Goal: Task Accomplishment & Management: Manage account settings

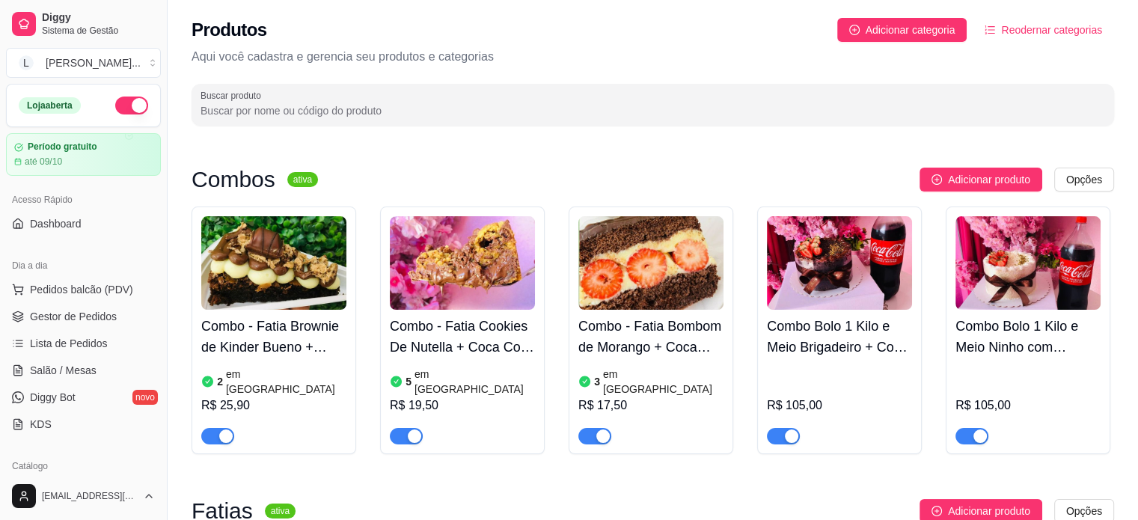
scroll to position [150, 0]
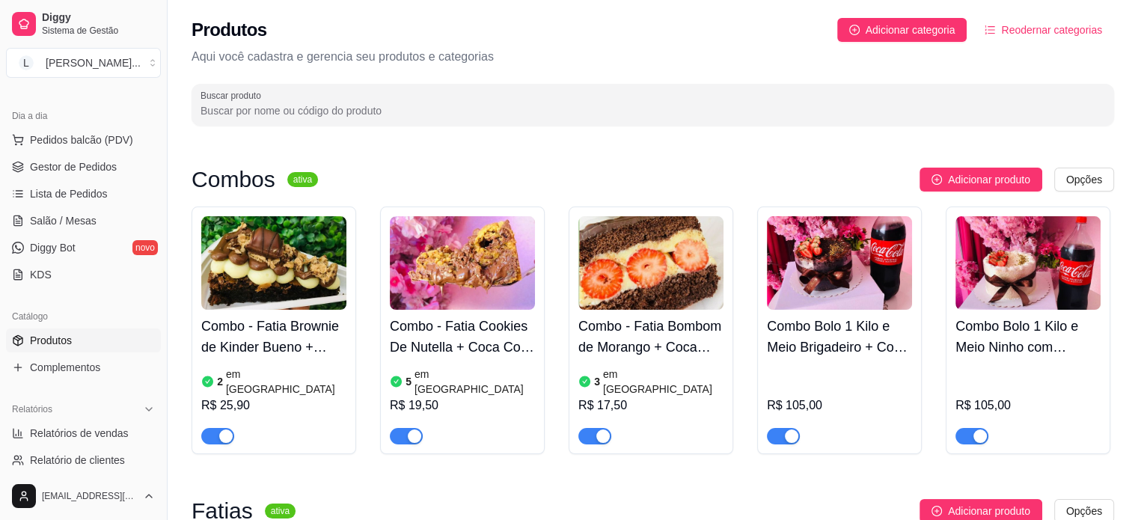
click at [446, 117] on input "Buscar produto" at bounding box center [653, 110] width 905 height 15
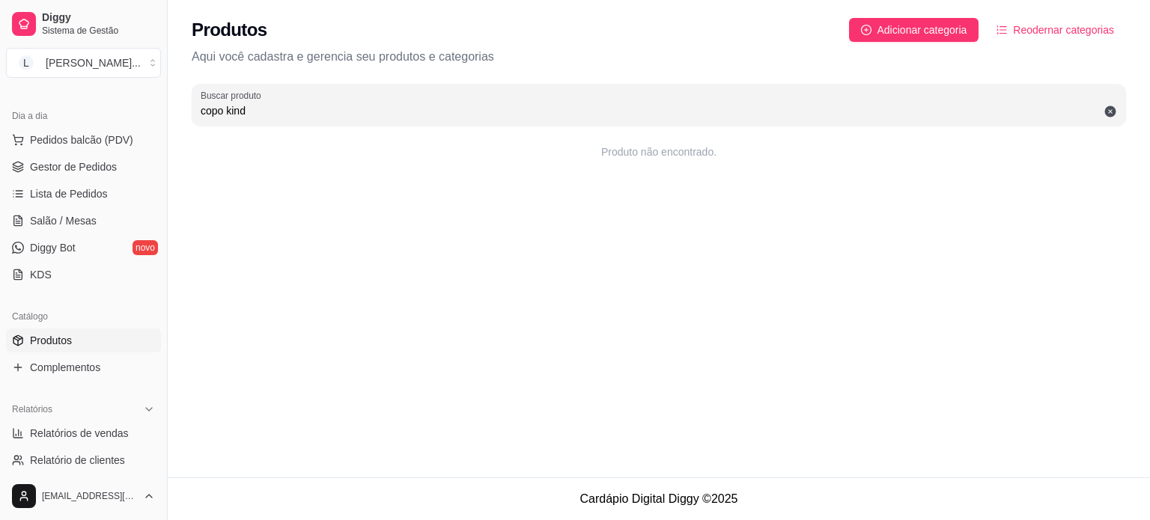
click at [392, 103] on input "copo kind" at bounding box center [659, 110] width 916 height 15
click at [388, 103] on input "copo kind" at bounding box center [659, 110] width 916 height 15
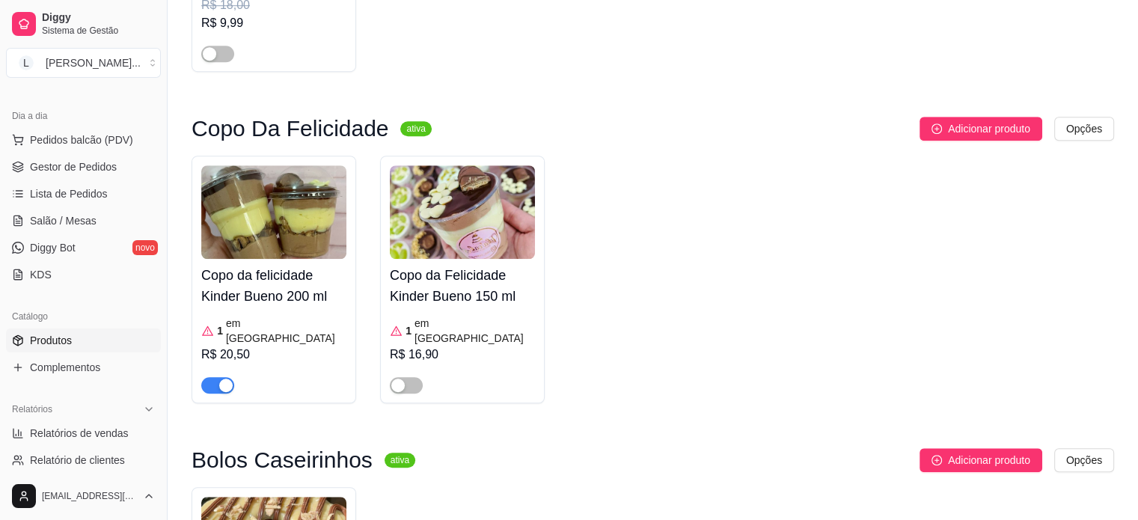
scroll to position [1123, 0]
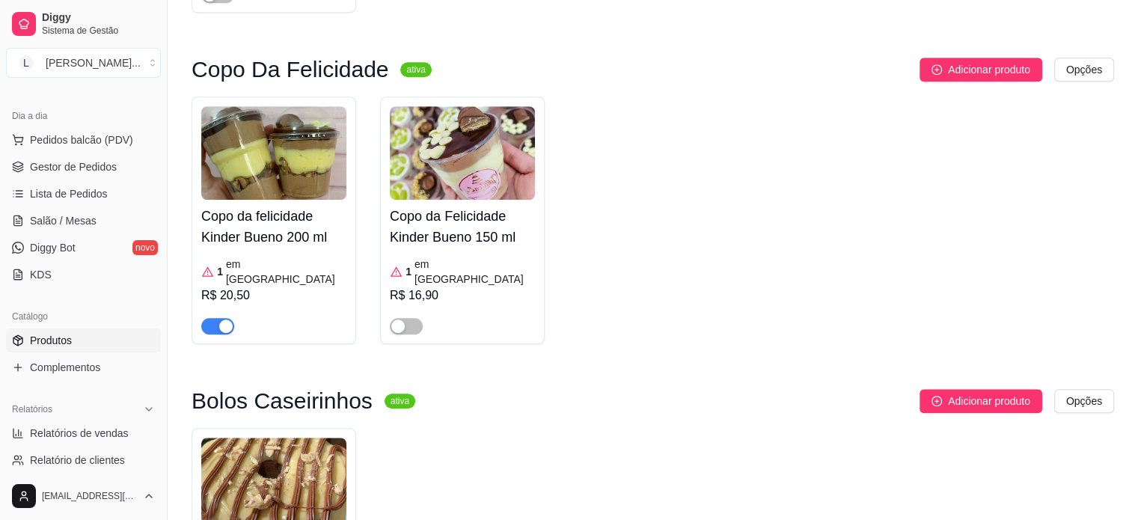
type input "kin"
click at [213, 318] on span "button" at bounding box center [217, 326] width 33 height 16
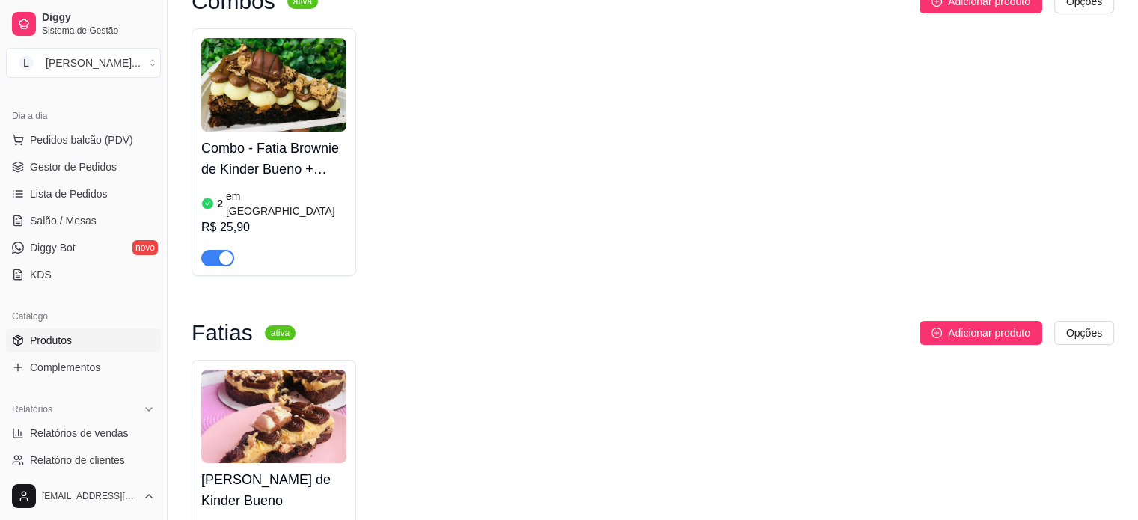
scroll to position [299, 0]
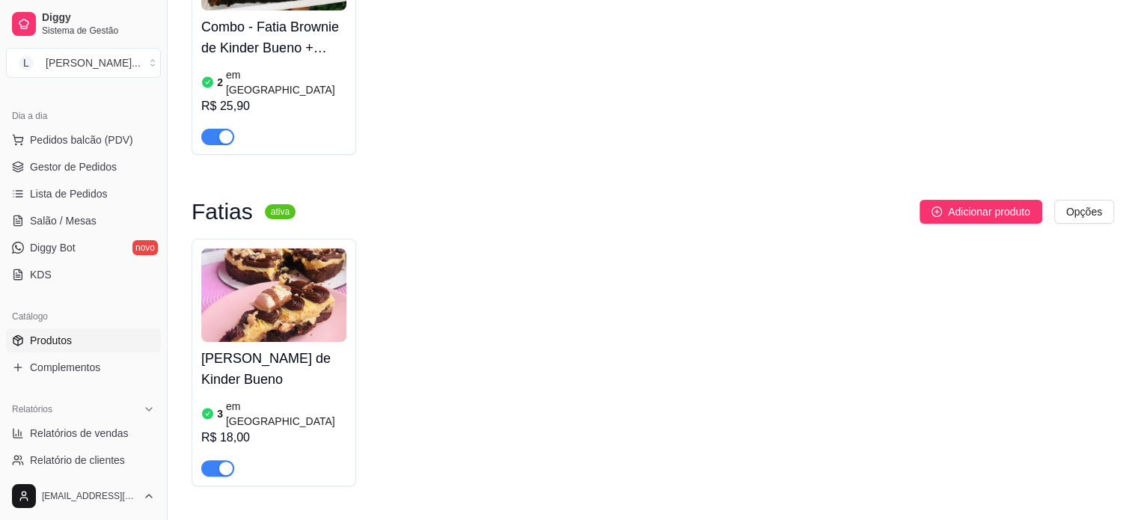
click at [222, 132] on div "Combo - Fatia Brownie de Kinder Bueno + Coca - Cola 200 ml 2 em estoque R$ 25,90" at bounding box center [274, 31] width 165 height 248
click at [215, 129] on span "button" at bounding box center [217, 137] width 33 height 16
click at [248, 320] on img at bounding box center [273, 295] width 145 height 94
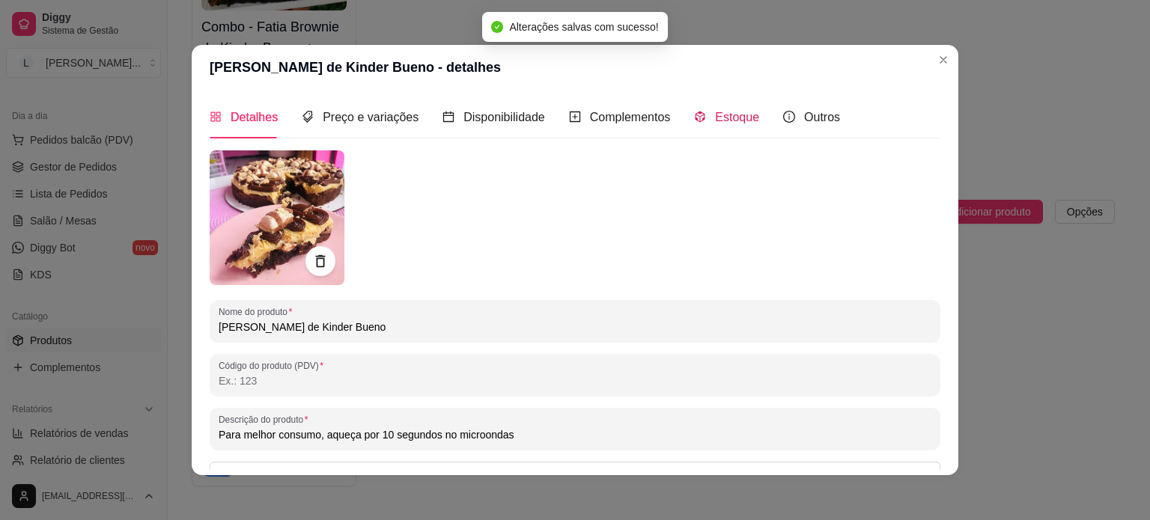
click at [731, 123] on span "Estoque" at bounding box center [737, 117] width 44 height 13
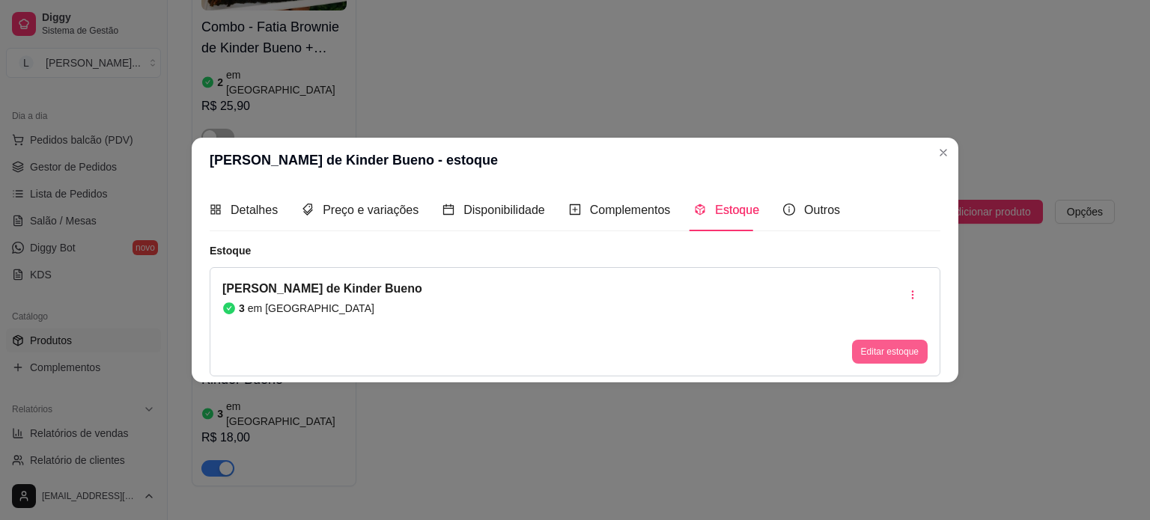
click at [901, 356] on button "Editar estoque" at bounding box center [890, 352] width 76 height 24
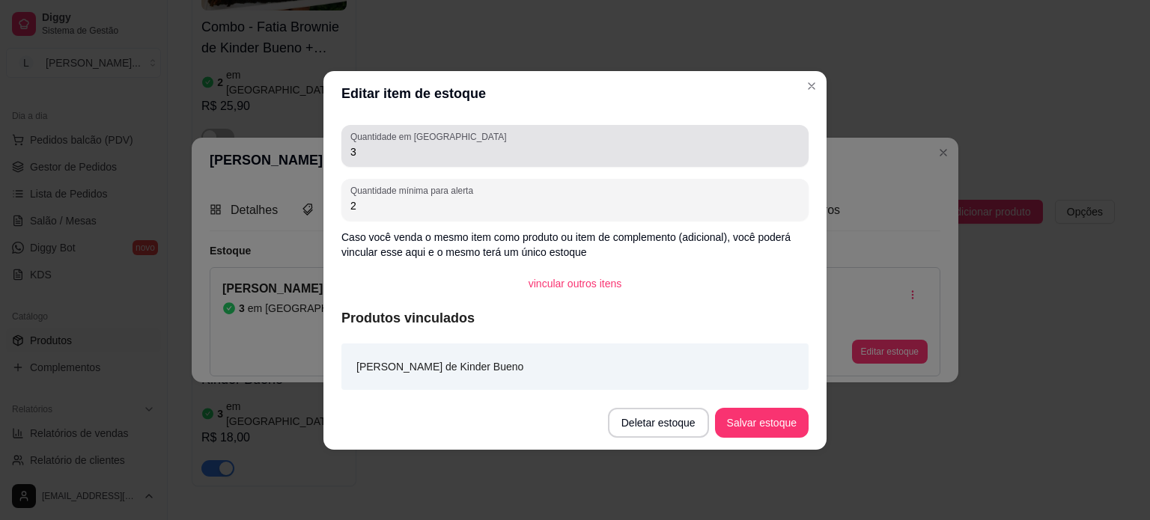
click at [396, 162] on div "Quantidade em estoque 3" at bounding box center [574, 146] width 467 height 42
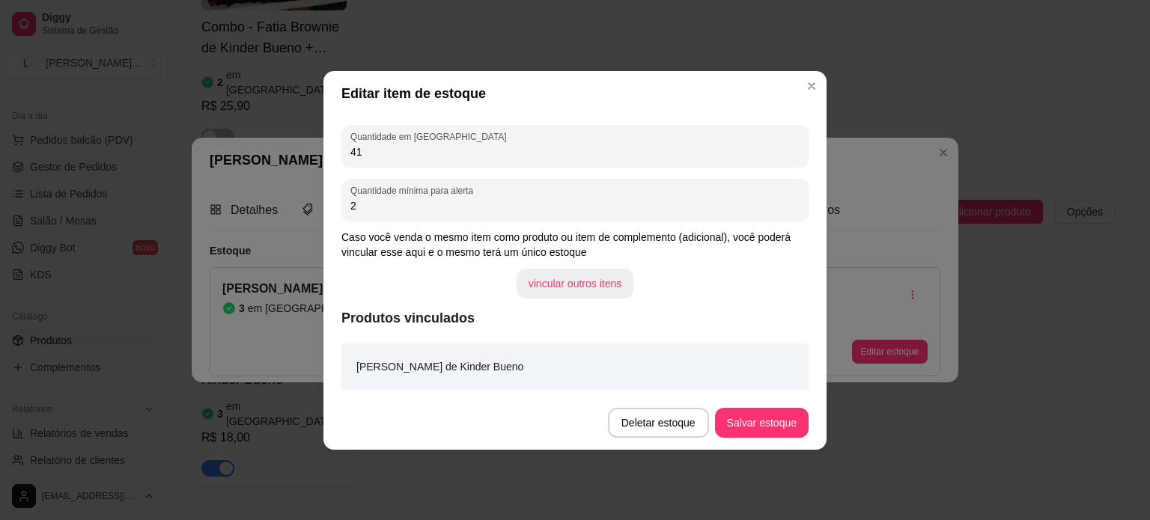
type input "4"
type input "1"
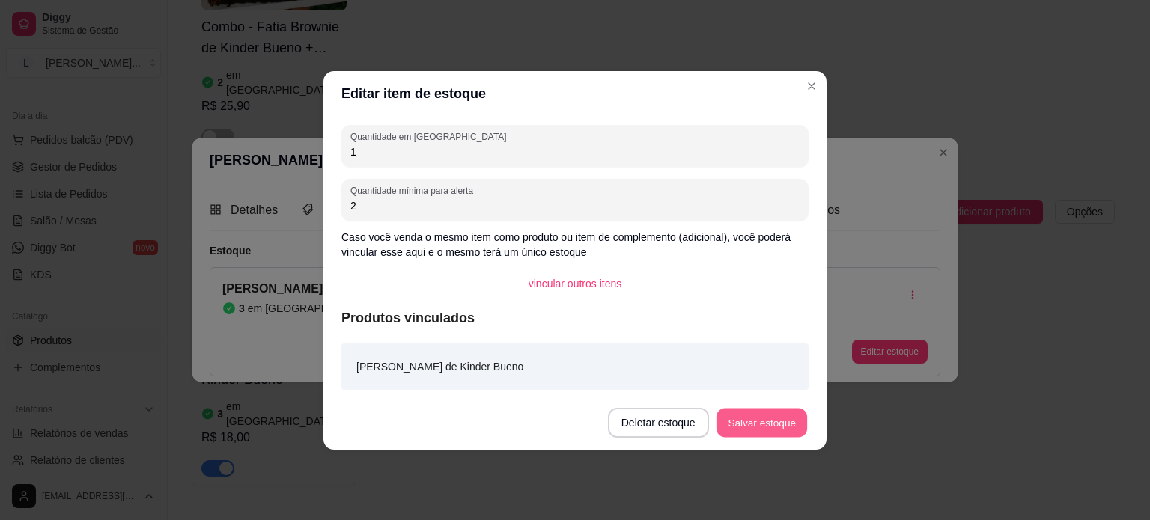
click at [733, 424] on button "Salvar estoque" at bounding box center [760, 422] width 91 height 29
click at [733, 424] on div "Deletar estoque Salvar estoque" at bounding box center [708, 423] width 201 height 30
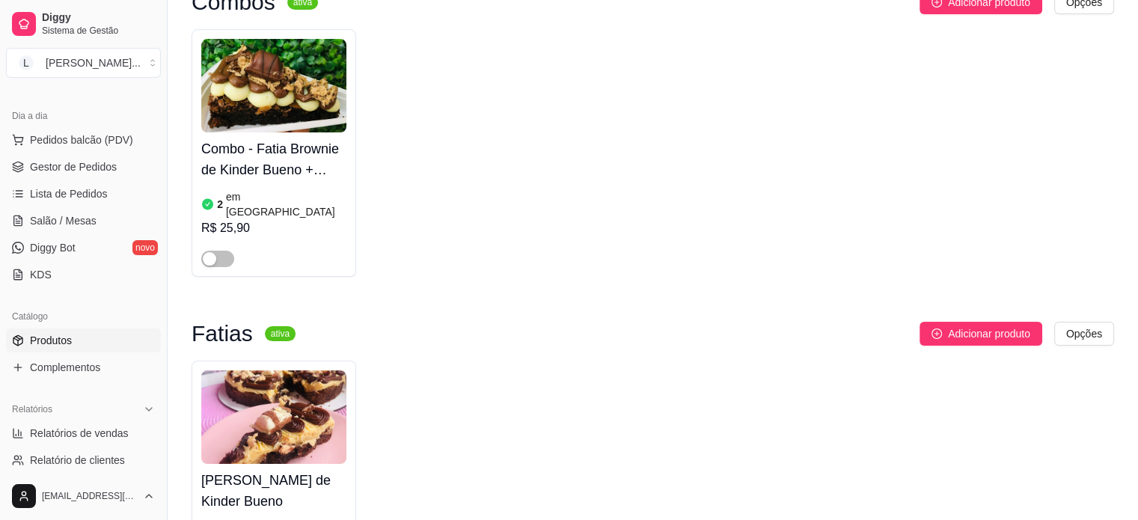
scroll to position [0, 0]
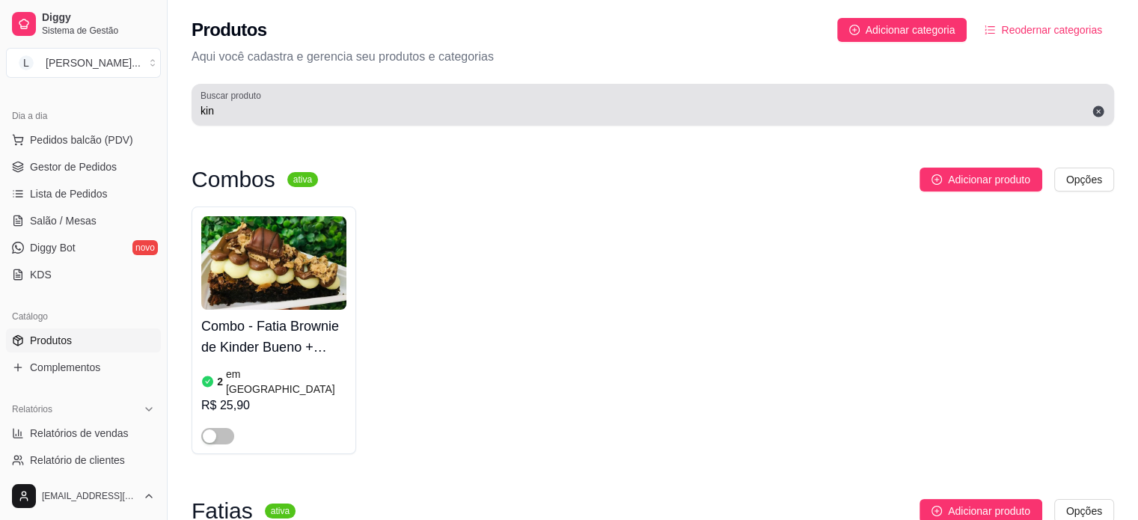
click at [300, 120] on div "Buscar produto kin" at bounding box center [653, 105] width 923 height 42
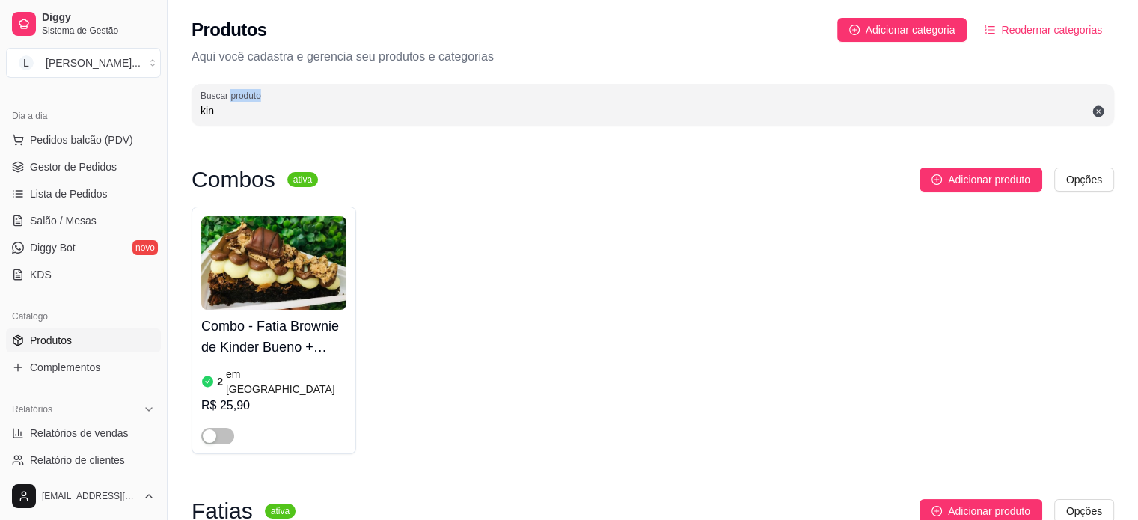
click at [300, 120] on div "Buscar produto kin" at bounding box center [653, 105] width 923 height 42
type input "k"
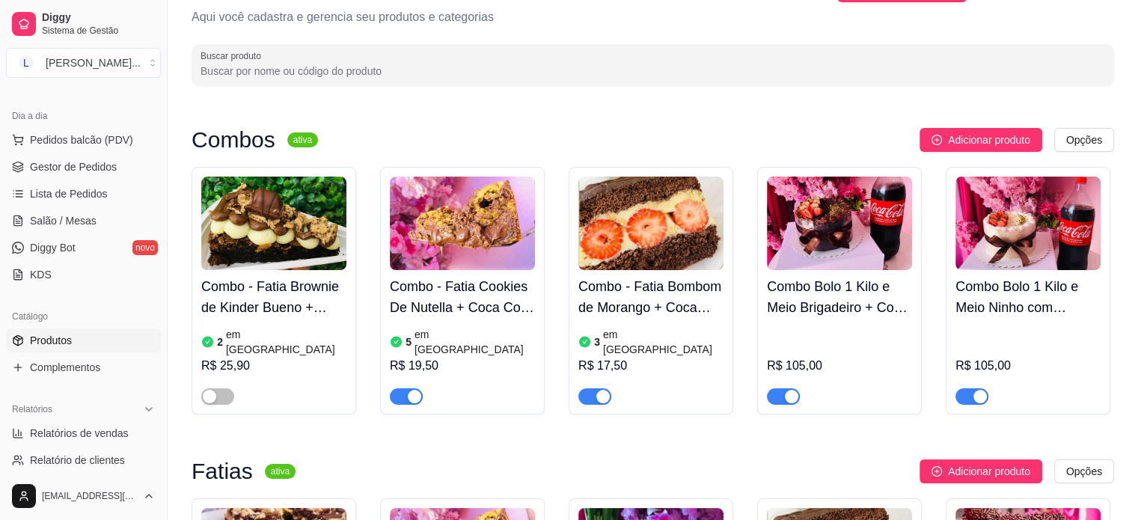
scroll to position [75, 0]
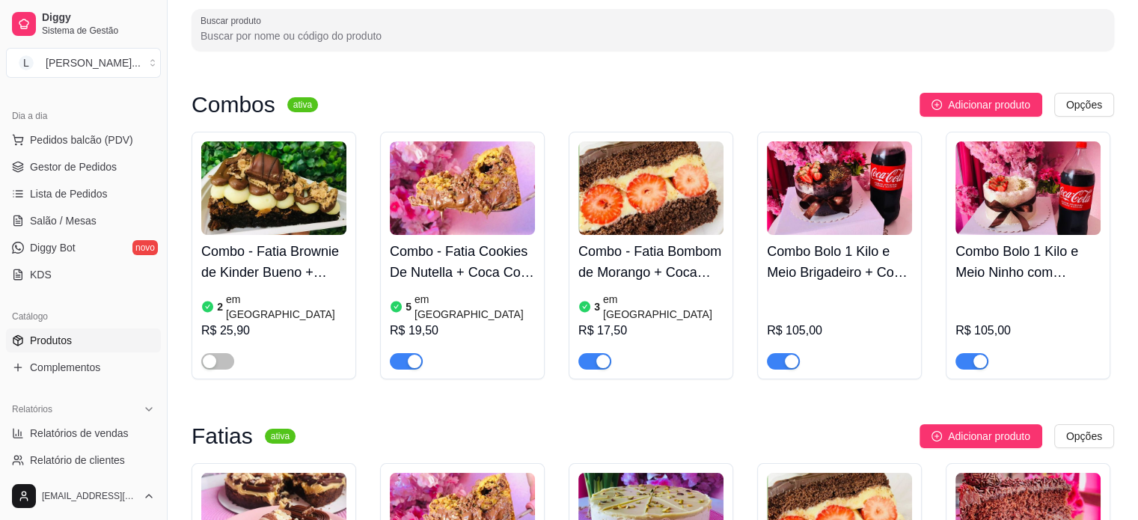
click at [776, 353] on span "button" at bounding box center [783, 361] width 33 height 16
click at [967, 353] on span "button" at bounding box center [972, 361] width 33 height 16
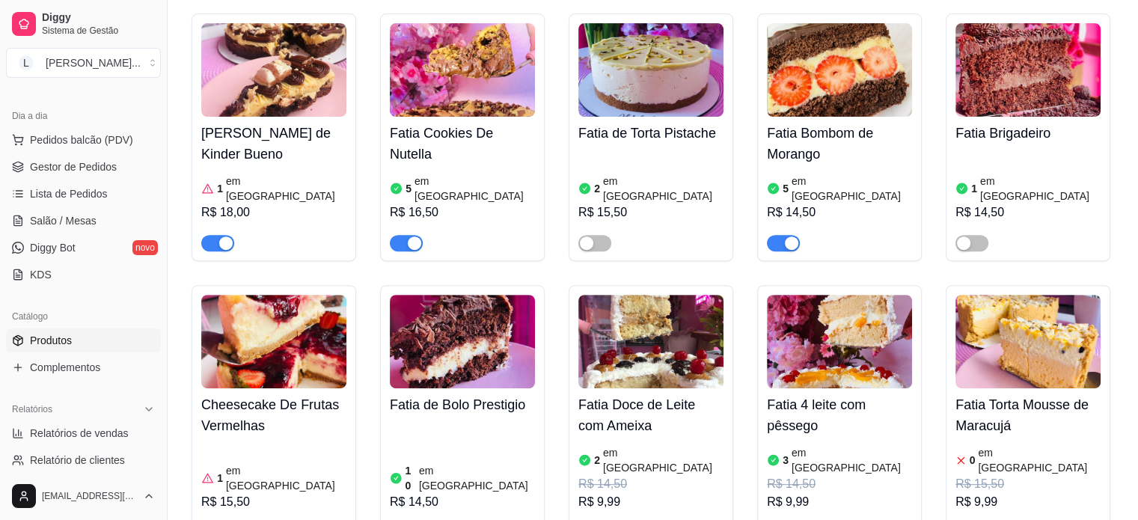
scroll to position [524, 0]
click at [785, 204] on div "R$ 14,50" at bounding box center [839, 213] width 145 height 18
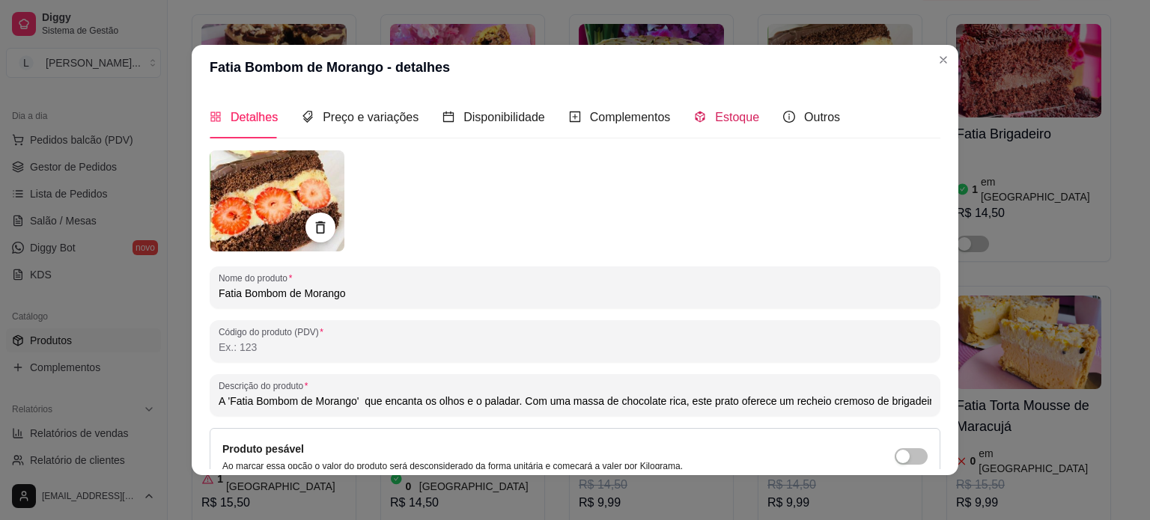
click at [694, 120] on icon "code-sandbox" at bounding box center [700, 117] width 12 height 12
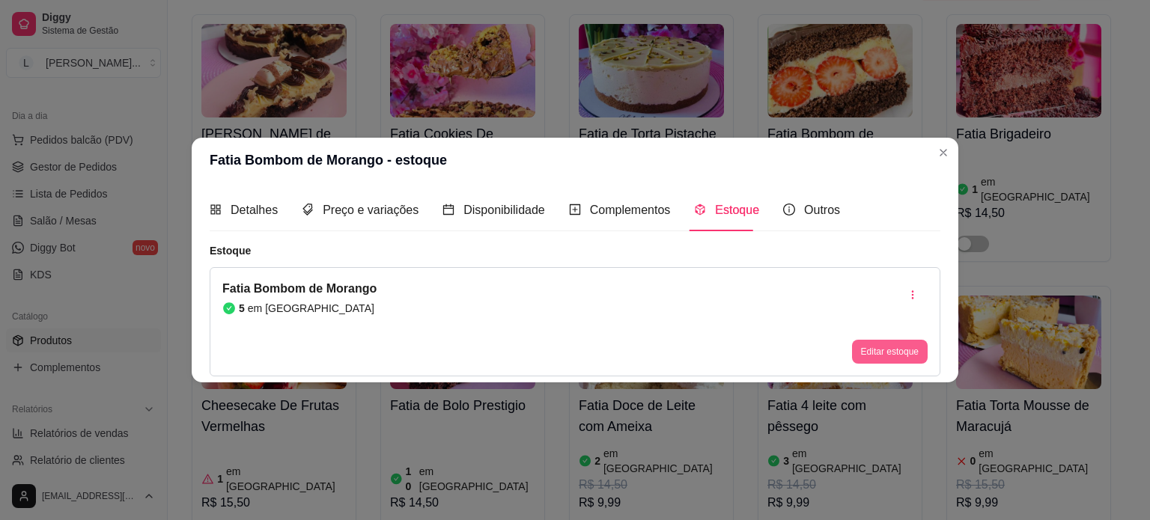
click at [874, 348] on button "Editar estoque" at bounding box center [890, 352] width 76 height 24
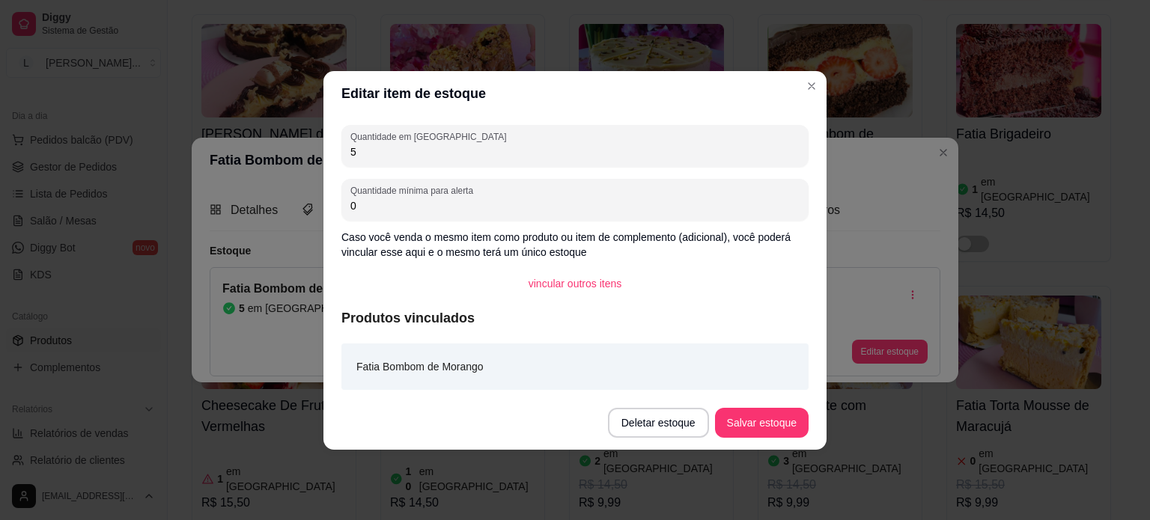
click at [430, 168] on div "Quantidade em estoque 5 Quantidade mínima para alerta 0 Caso você venda o mesmo…" at bounding box center [574, 256] width 503 height 280
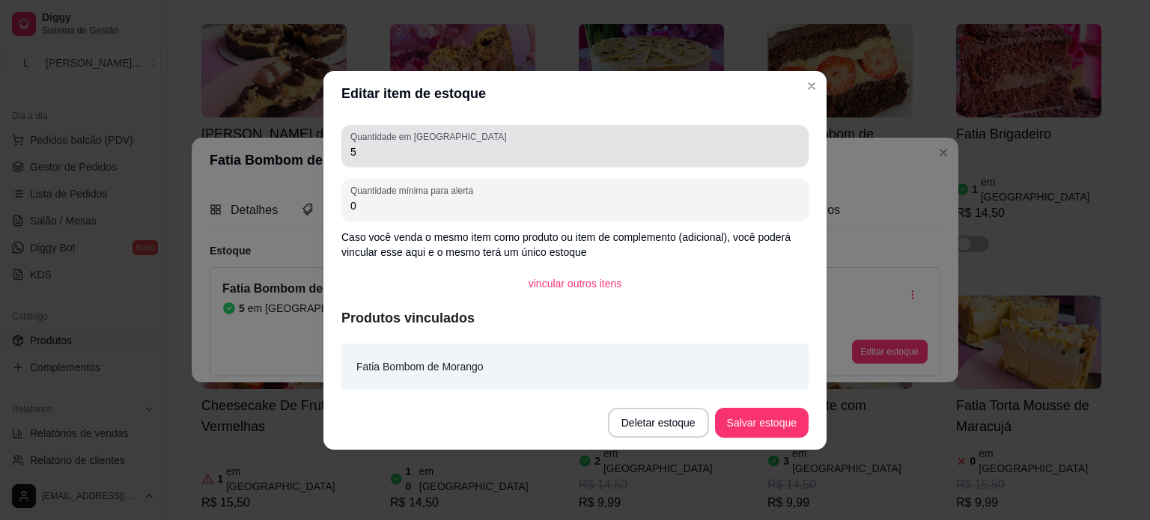
click at [430, 153] on input "5" at bounding box center [574, 151] width 449 height 15
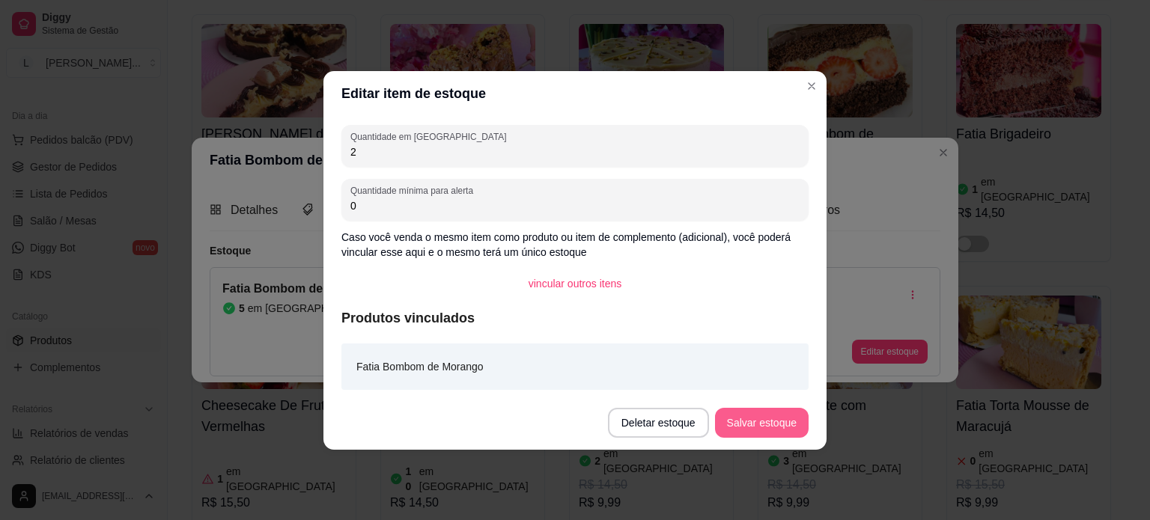
type input "2"
click at [753, 418] on button "Salvar estoque" at bounding box center [762, 423] width 94 height 30
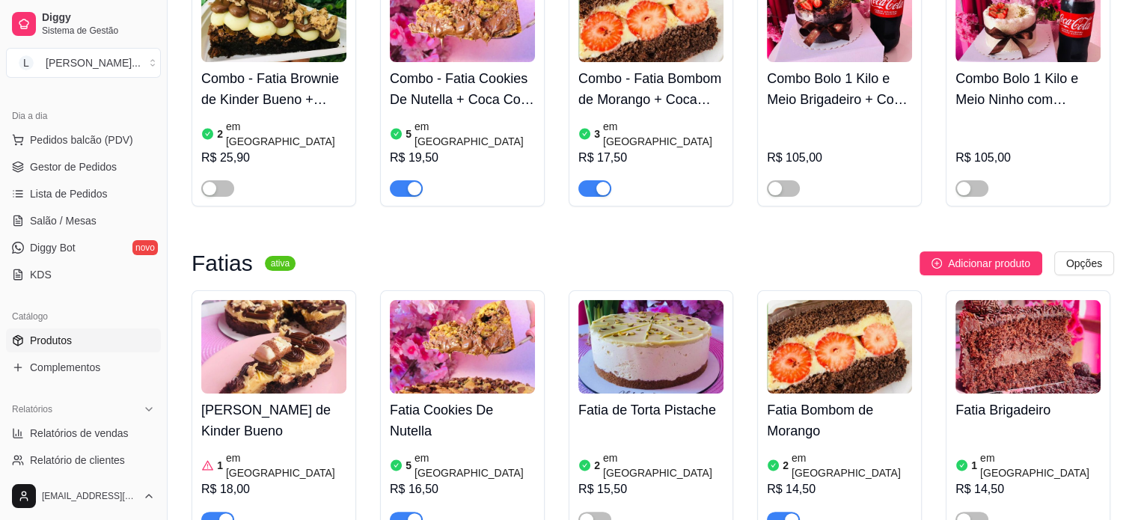
scroll to position [225, 0]
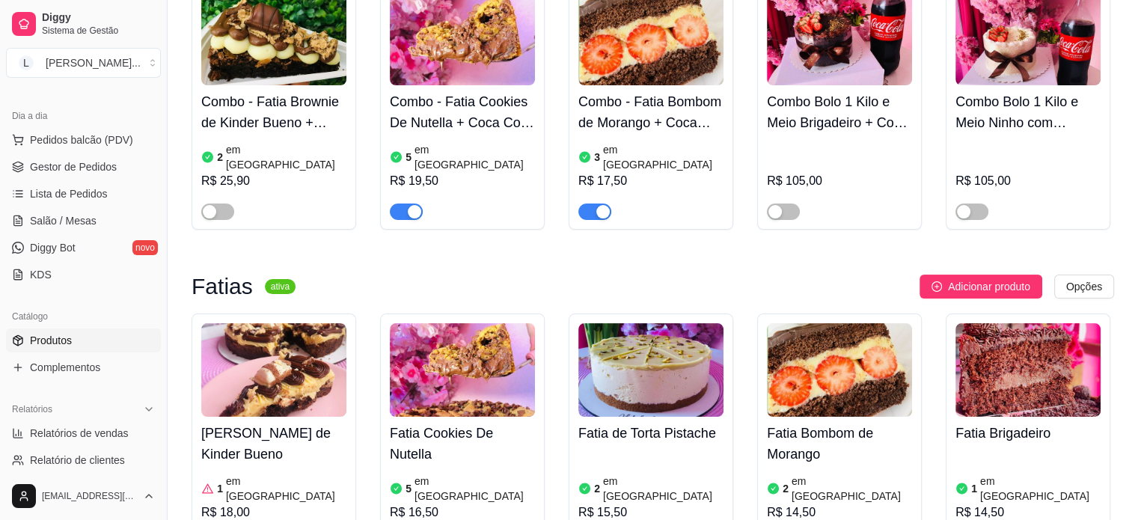
click at [635, 190] on div at bounding box center [650, 205] width 145 height 30
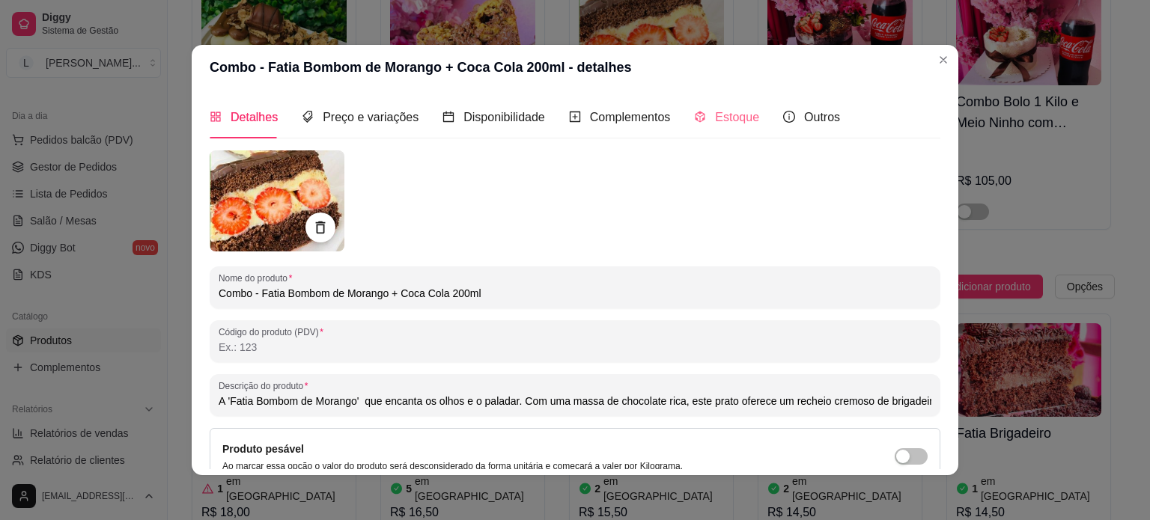
click at [736, 106] on div "Estoque" at bounding box center [726, 117] width 65 height 43
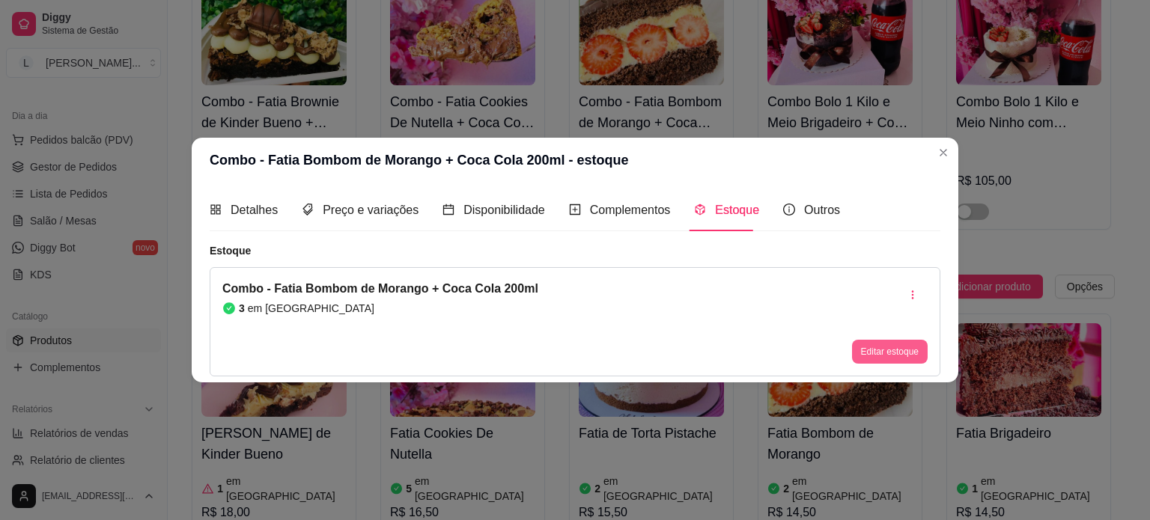
click at [866, 349] on button "Editar estoque" at bounding box center [890, 352] width 76 height 24
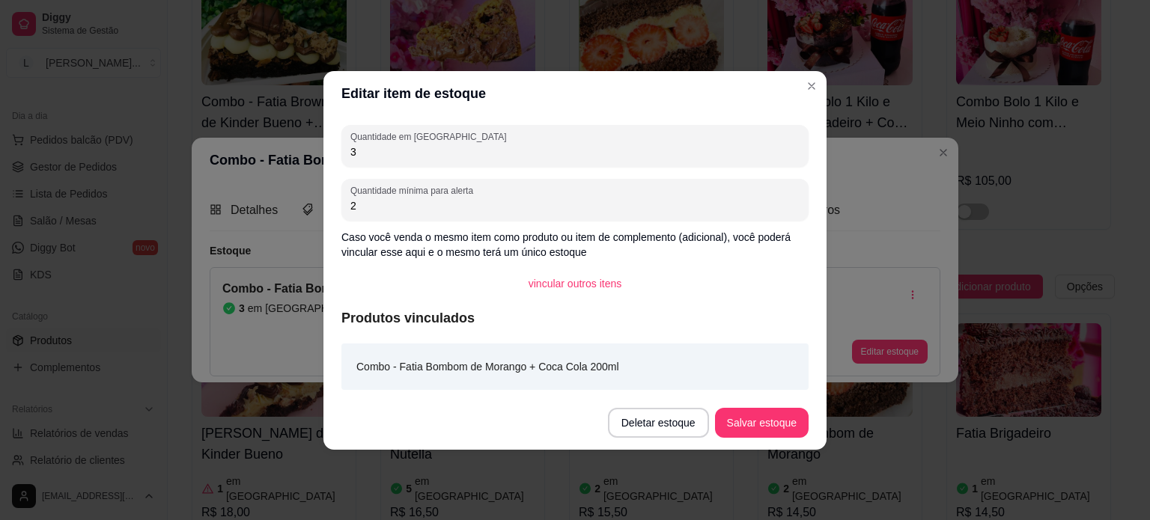
click at [504, 155] on input "3" at bounding box center [574, 151] width 449 height 15
type input "2"
click at [784, 436] on button "Salvar estoque" at bounding box center [762, 423] width 94 height 30
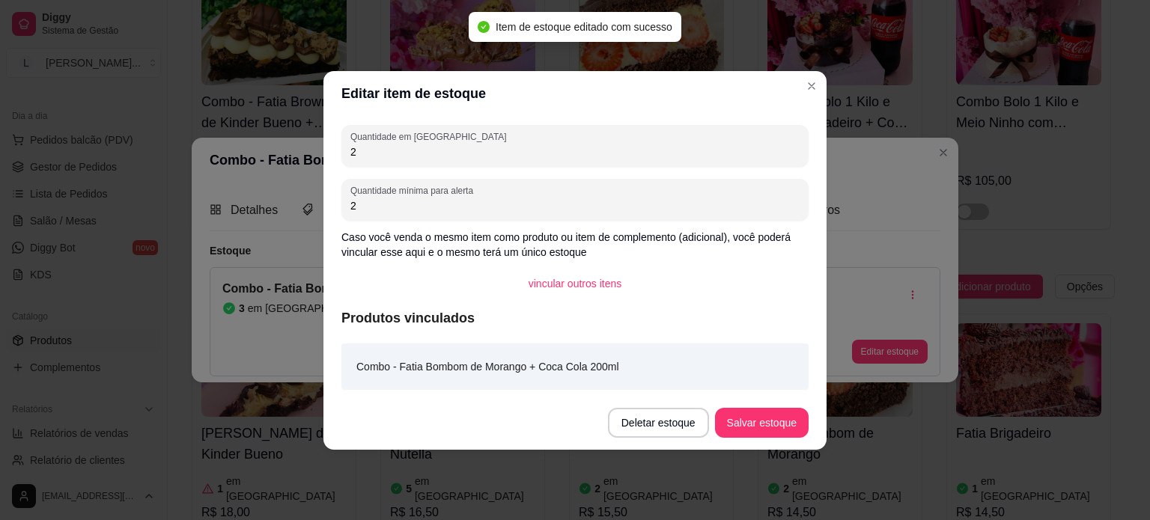
click at [810, 73] on header "Editar item de estoque" at bounding box center [574, 93] width 503 height 45
click at [814, 73] on header "Editar item de estoque" at bounding box center [574, 93] width 503 height 45
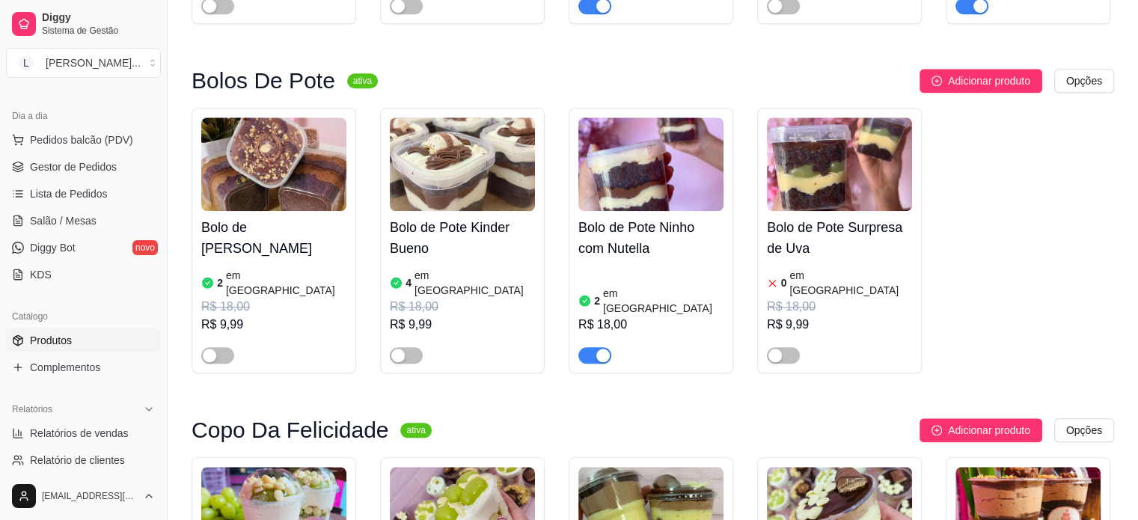
scroll to position [1347, 0]
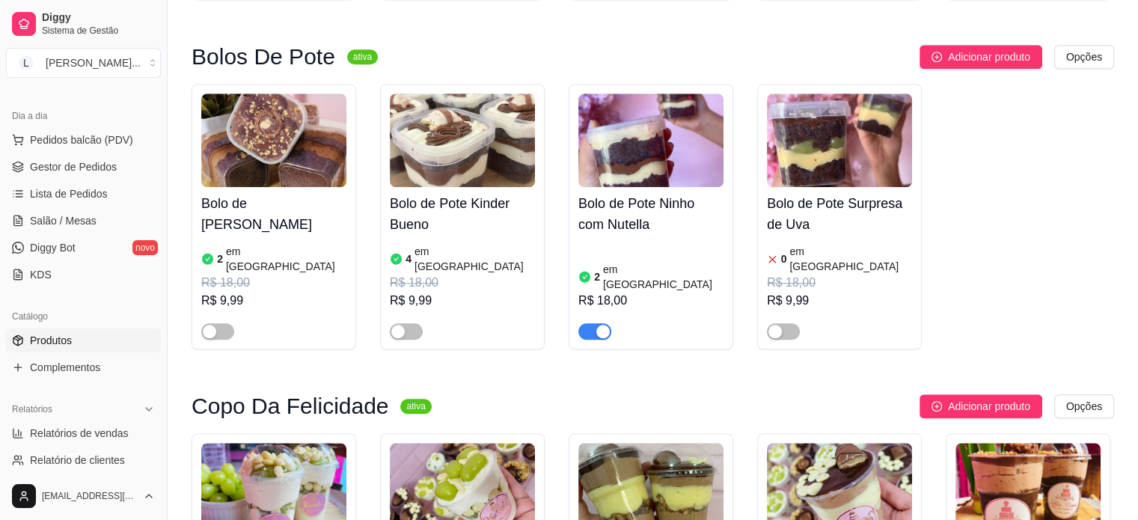
click at [671, 241] on div "2 em estoque R$ 18,00" at bounding box center [650, 290] width 145 height 99
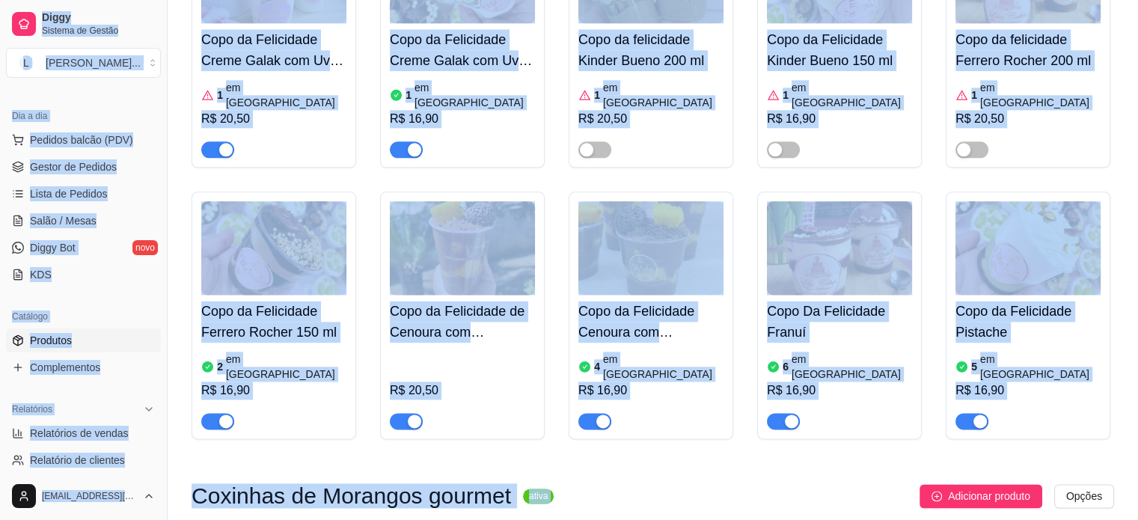
scroll to position [1871, 0]
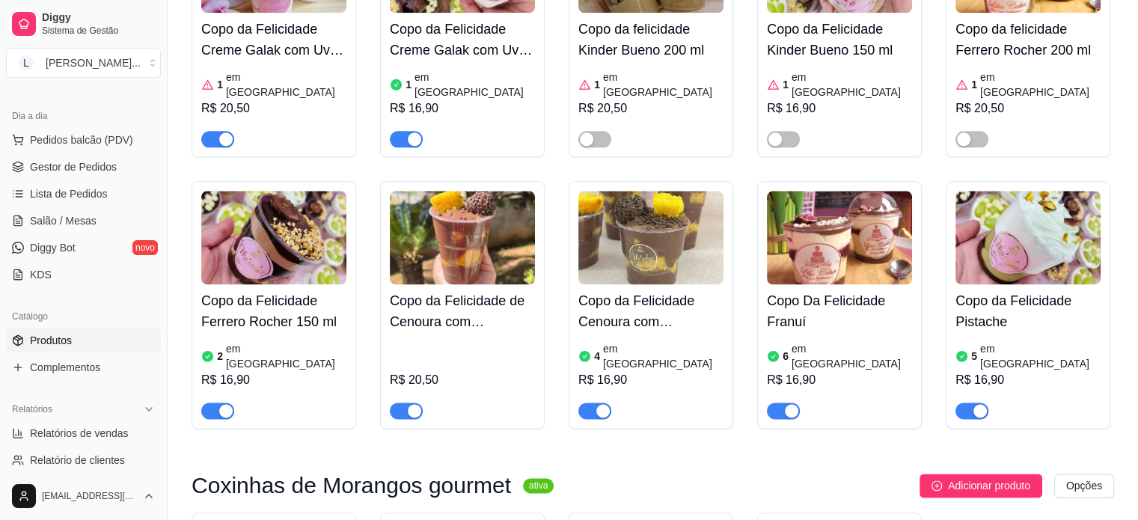
click at [462, 371] on div "R$ 20,50" at bounding box center [462, 380] width 145 height 18
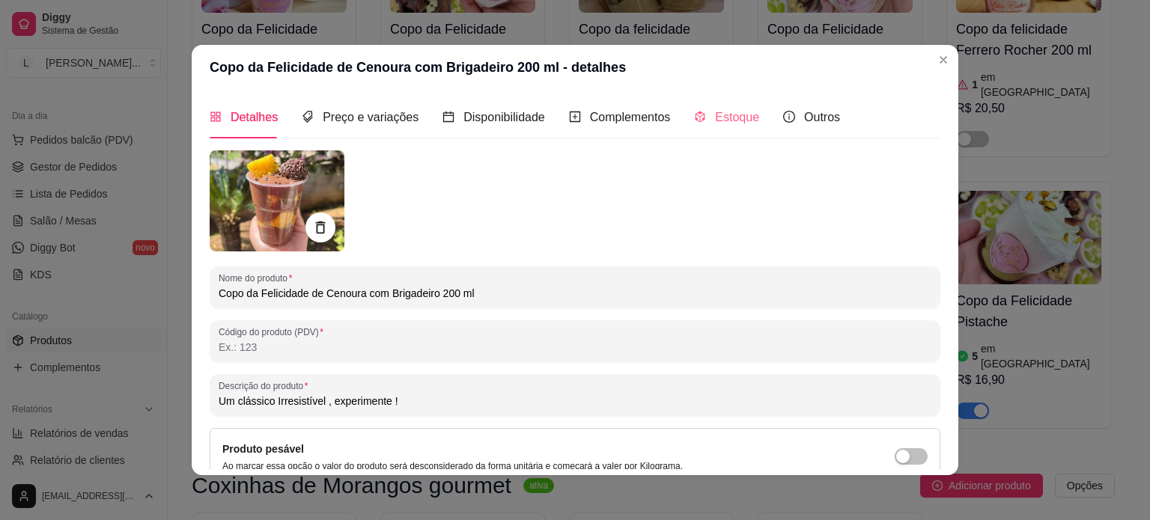
click at [716, 127] on div "Estoque" at bounding box center [726, 117] width 65 height 43
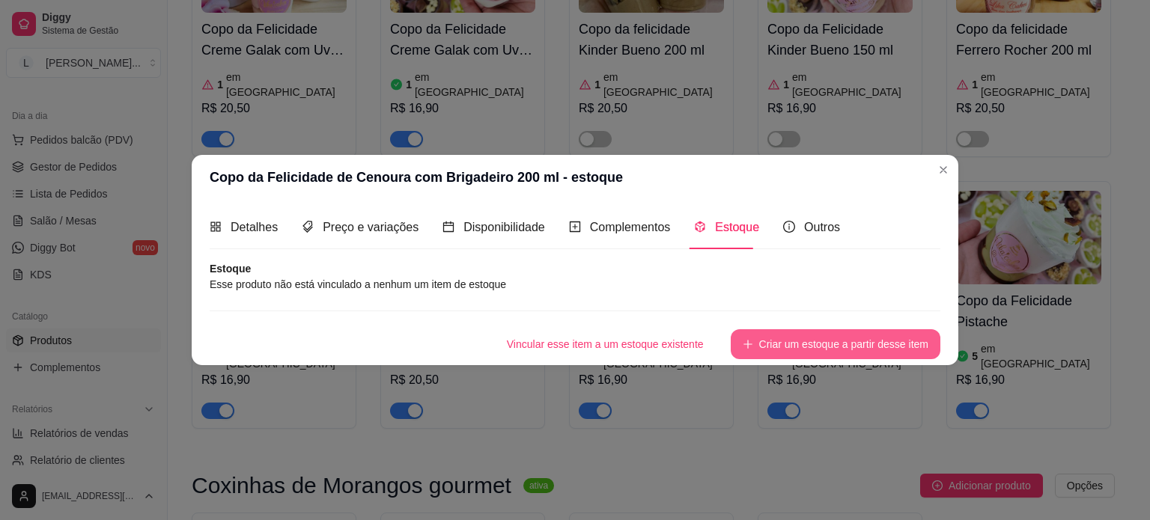
click at [828, 341] on button "Criar um estoque a partir desse item" at bounding box center [835, 344] width 210 height 30
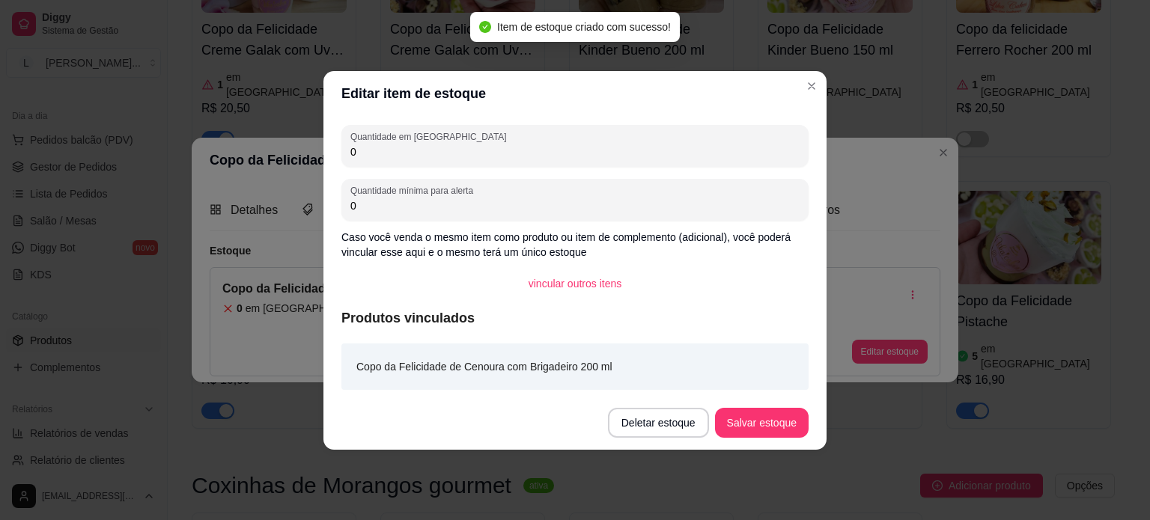
click at [399, 154] on input "0" at bounding box center [574, 151] width 449 height 15
type input "1"
click at [786, 418] on button "Salvar estoque" at bounding box center [760, 422] width 91 height 29
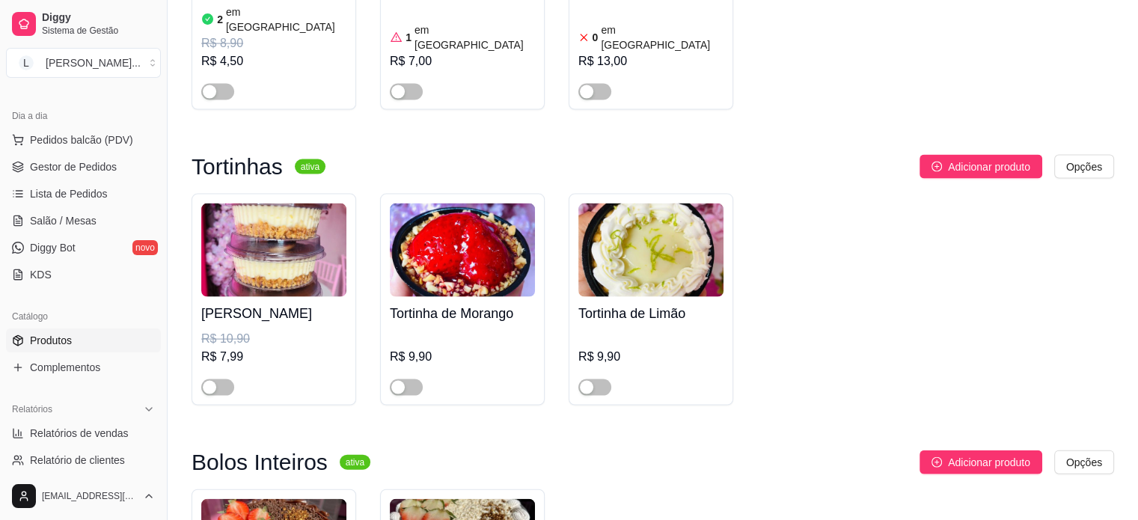
scroll to position [3293, 0]
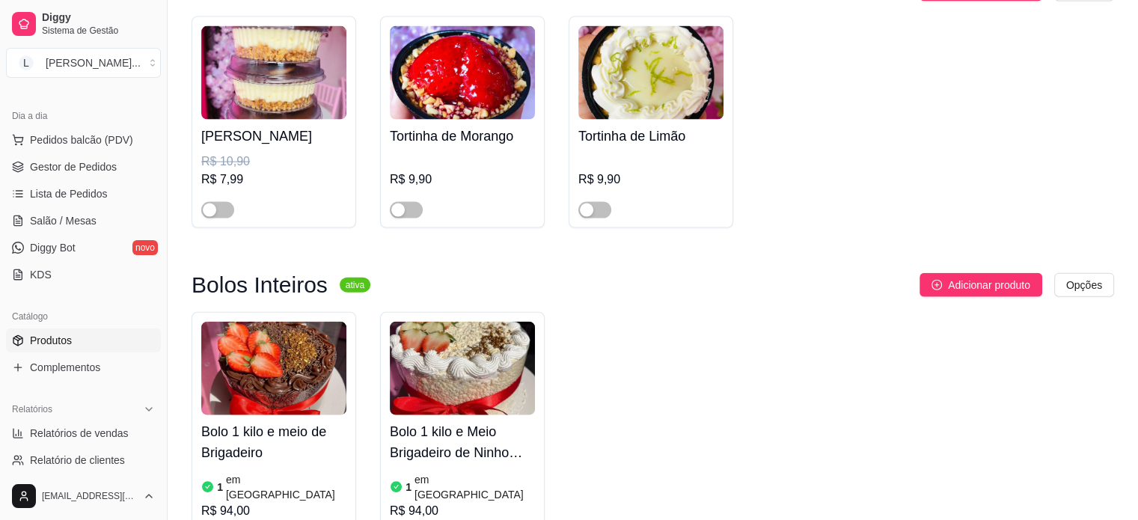
scroll to position [3368, 0]
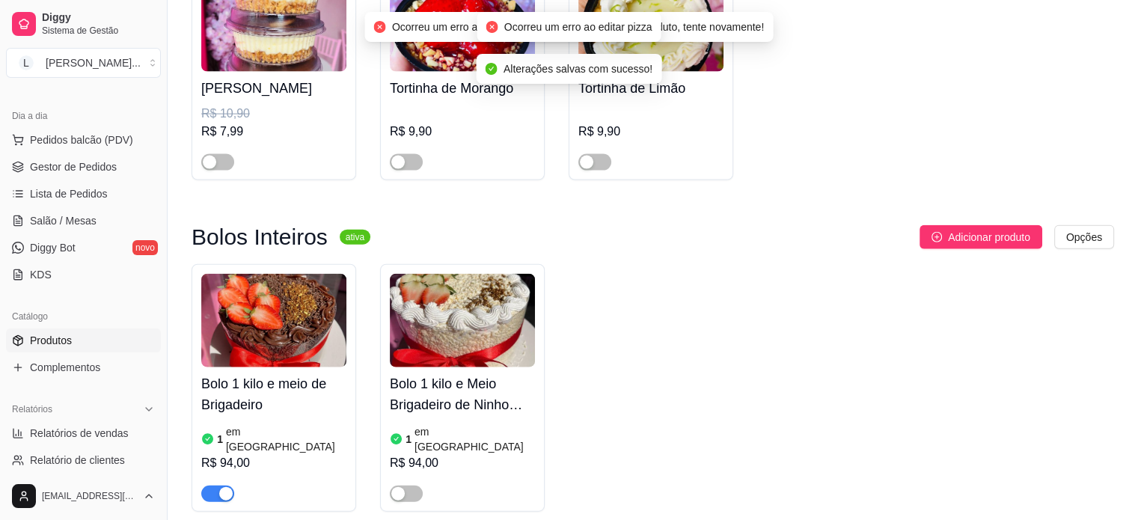
click at [217, 486] on span "button" at bounding box center [217, 494] width 33 height 16
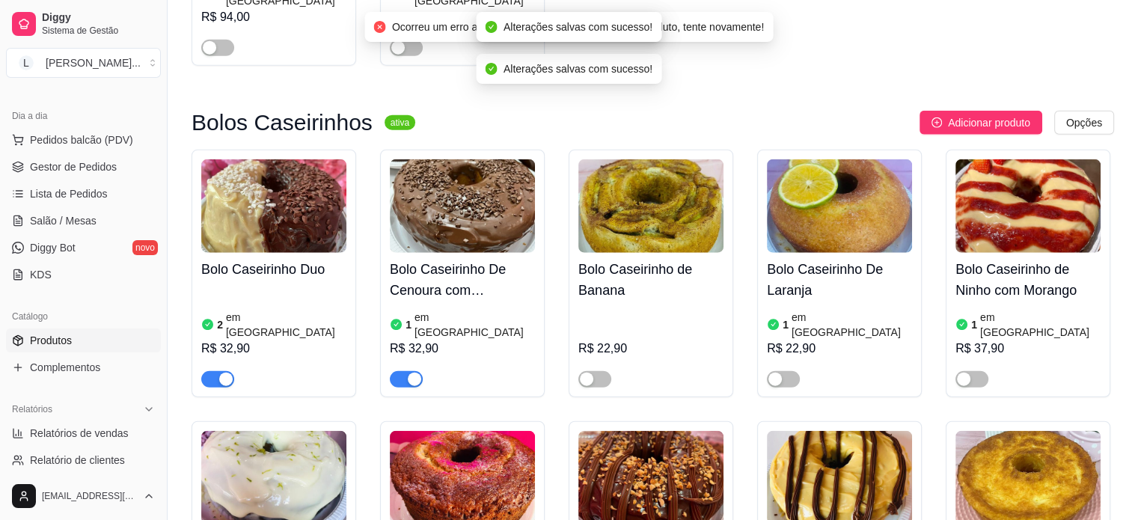
scroll to position [3817, 0]
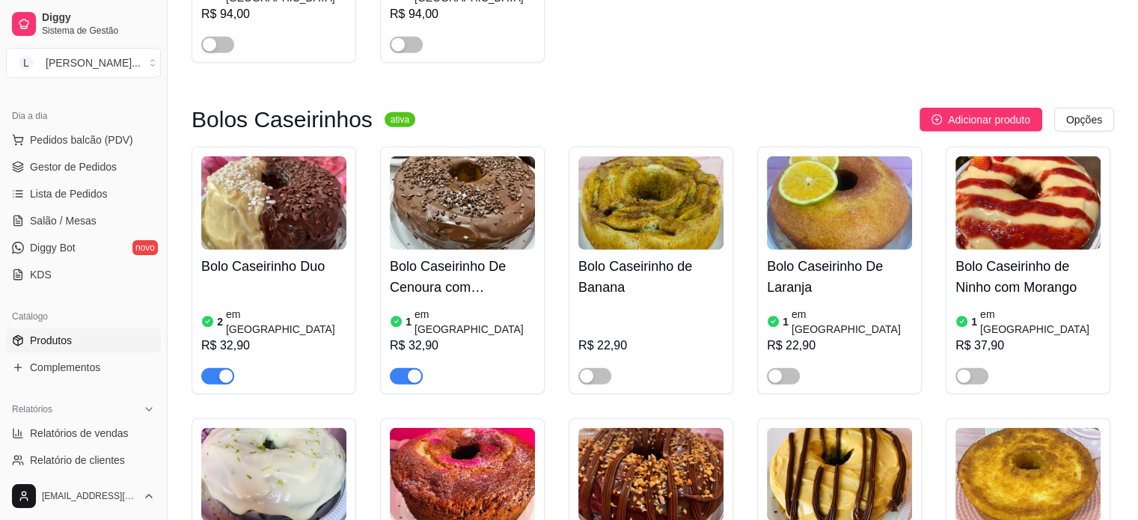
click at [228, 283] on div "2 em estoque R$ 32,90" at bounding box center [273, 334] width 145 height 102
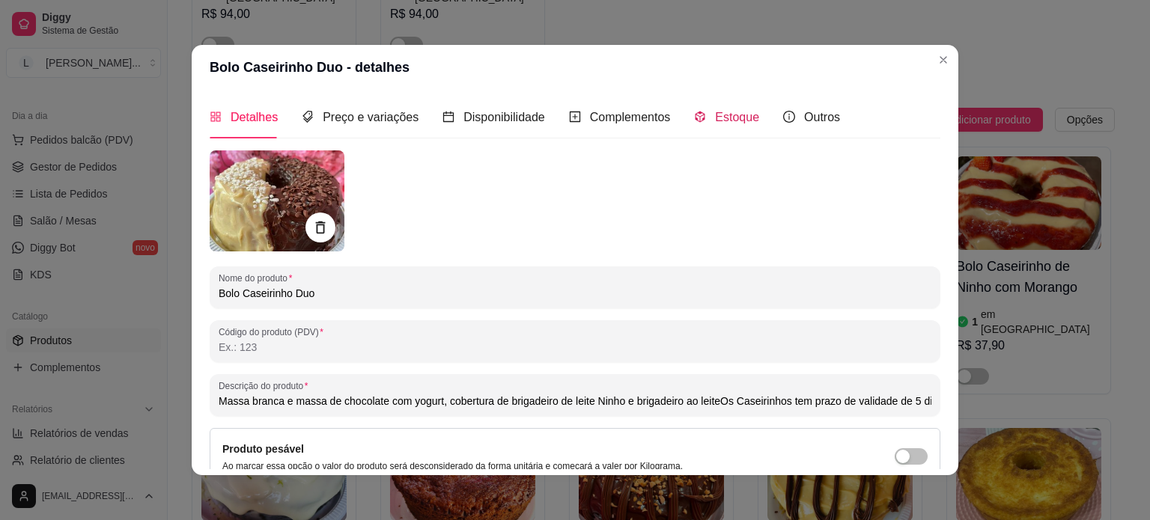
click at [697, 112] on div "Estoque" at bounding box center [726, 117] width 65 height 19
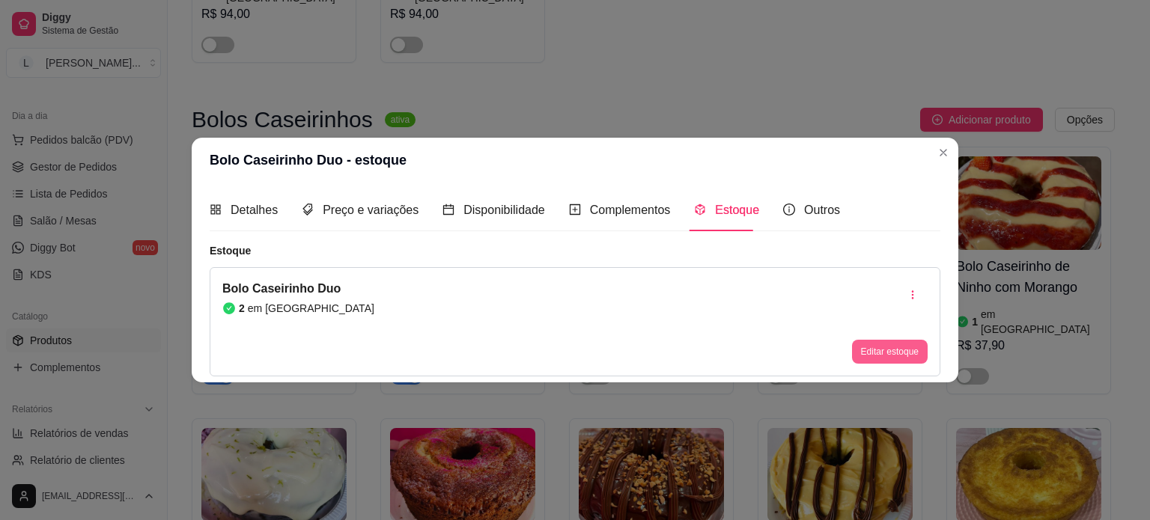
click at [897, 354] on button "Editar estoque" at bounding box center [890, 352] width 76 height 24
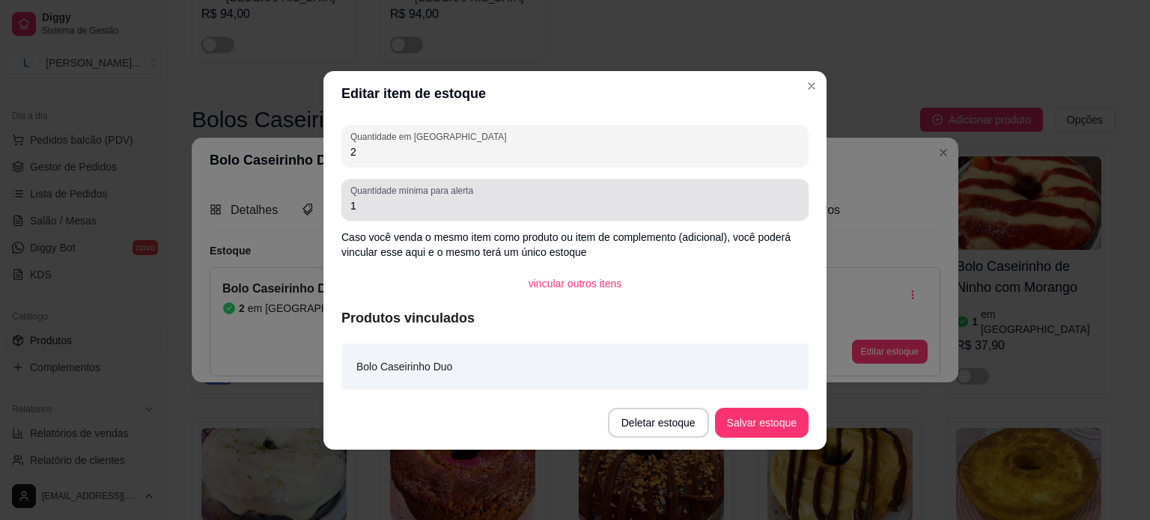
click at [367, 150] on input "2" at bounding box center [574, 151] width 449 height 15
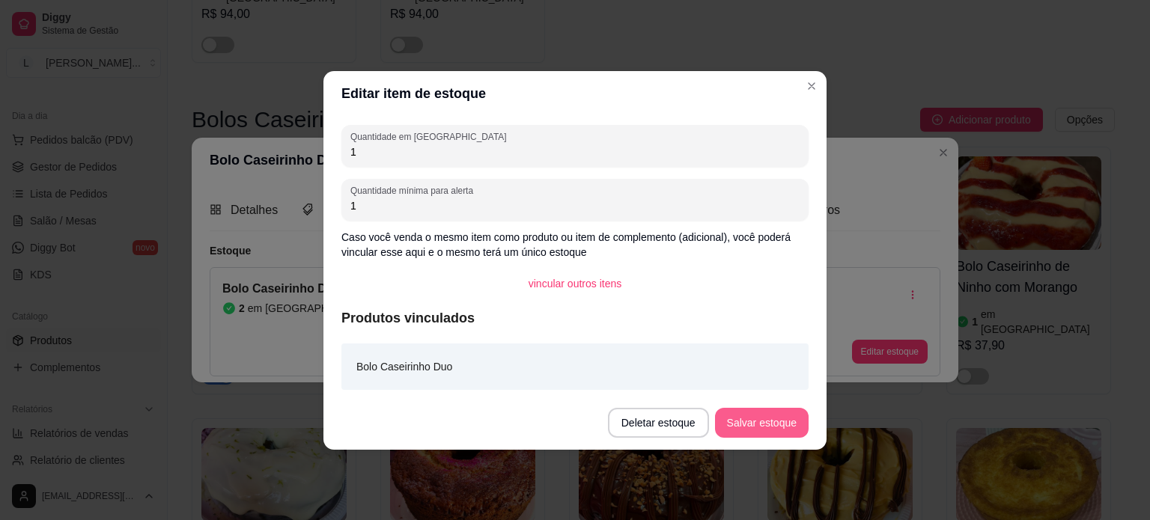
type input "1"
click at [804, 430] on button "Salvar estoque" at bounding box center [762, 423] width 94 height 30
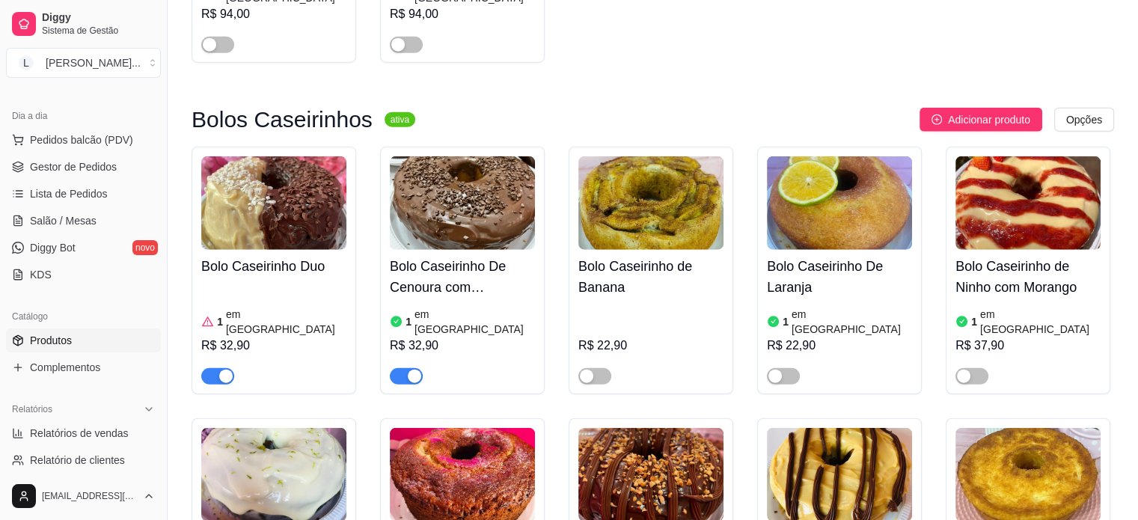
click at [415, 368] on span "button" at bounding box center [406, 376] width 33 height 16
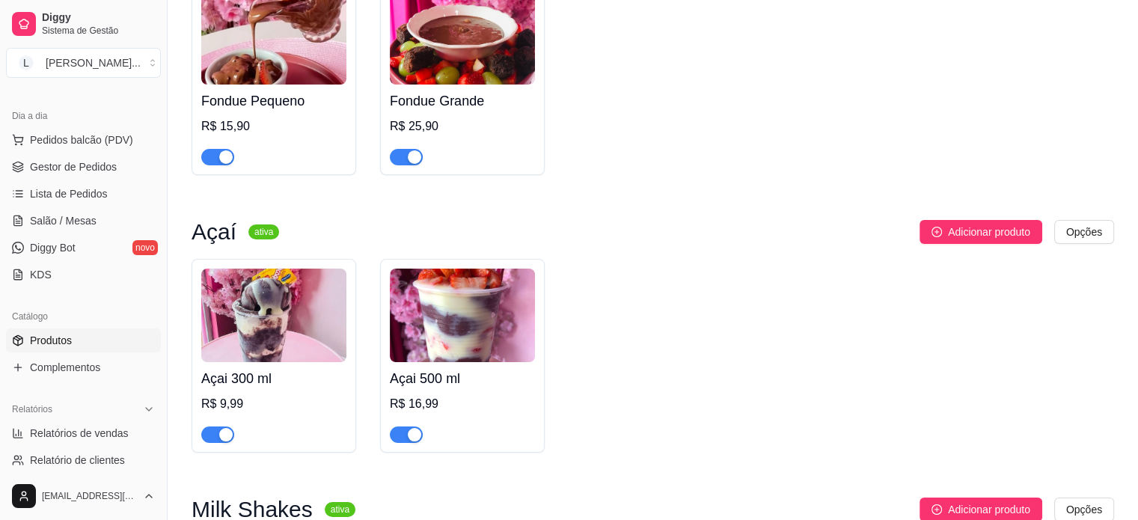
scroll to position [5463, 0]
